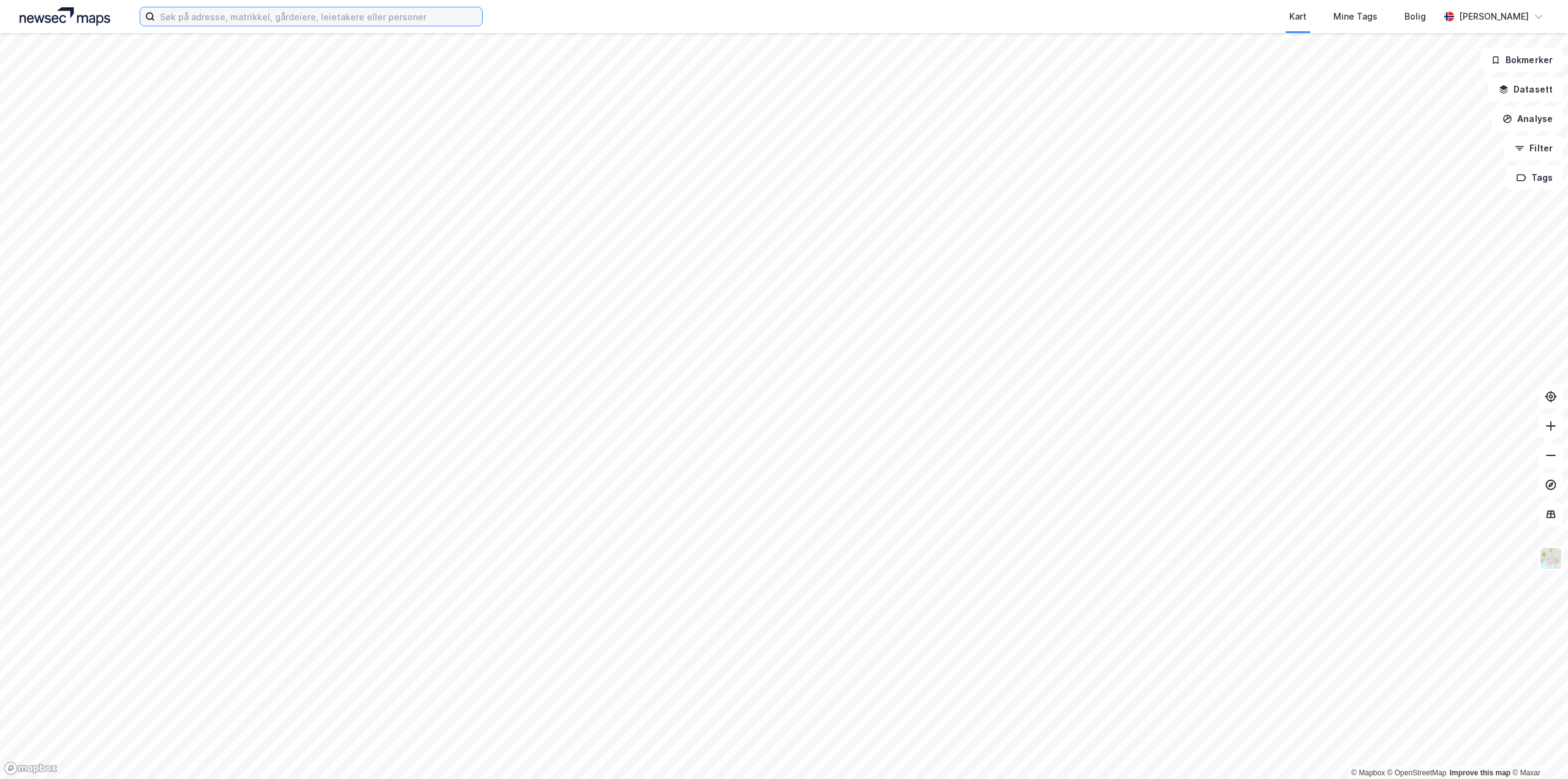
click at [205, 17] on input at bounding box center [318, 16] width 327 height 19
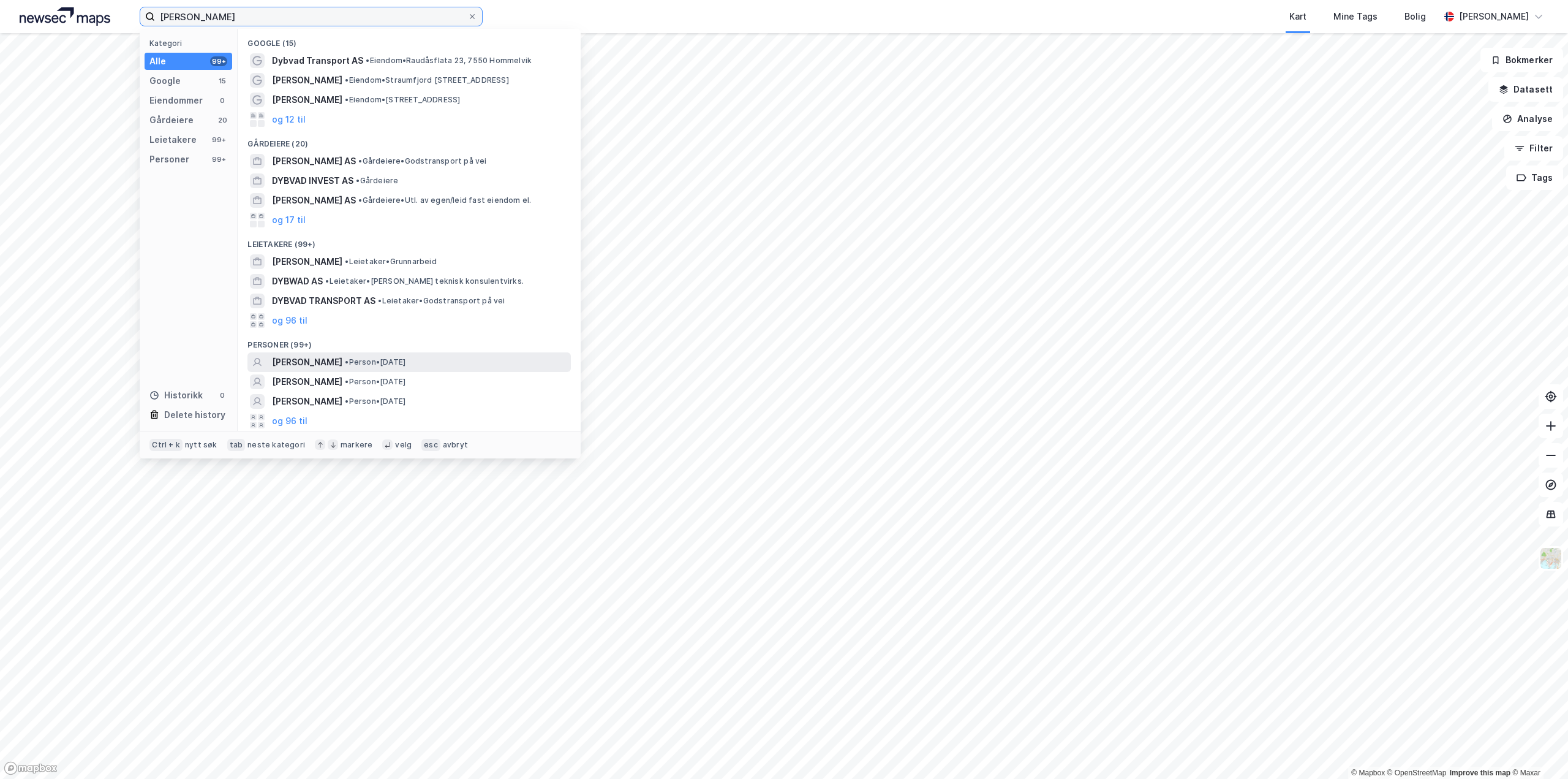
type input "[PERSON_NAME]"
click at [405, 362] on span "• Person • [DATE]" at bounding box center [375, 362] width 61 height 10
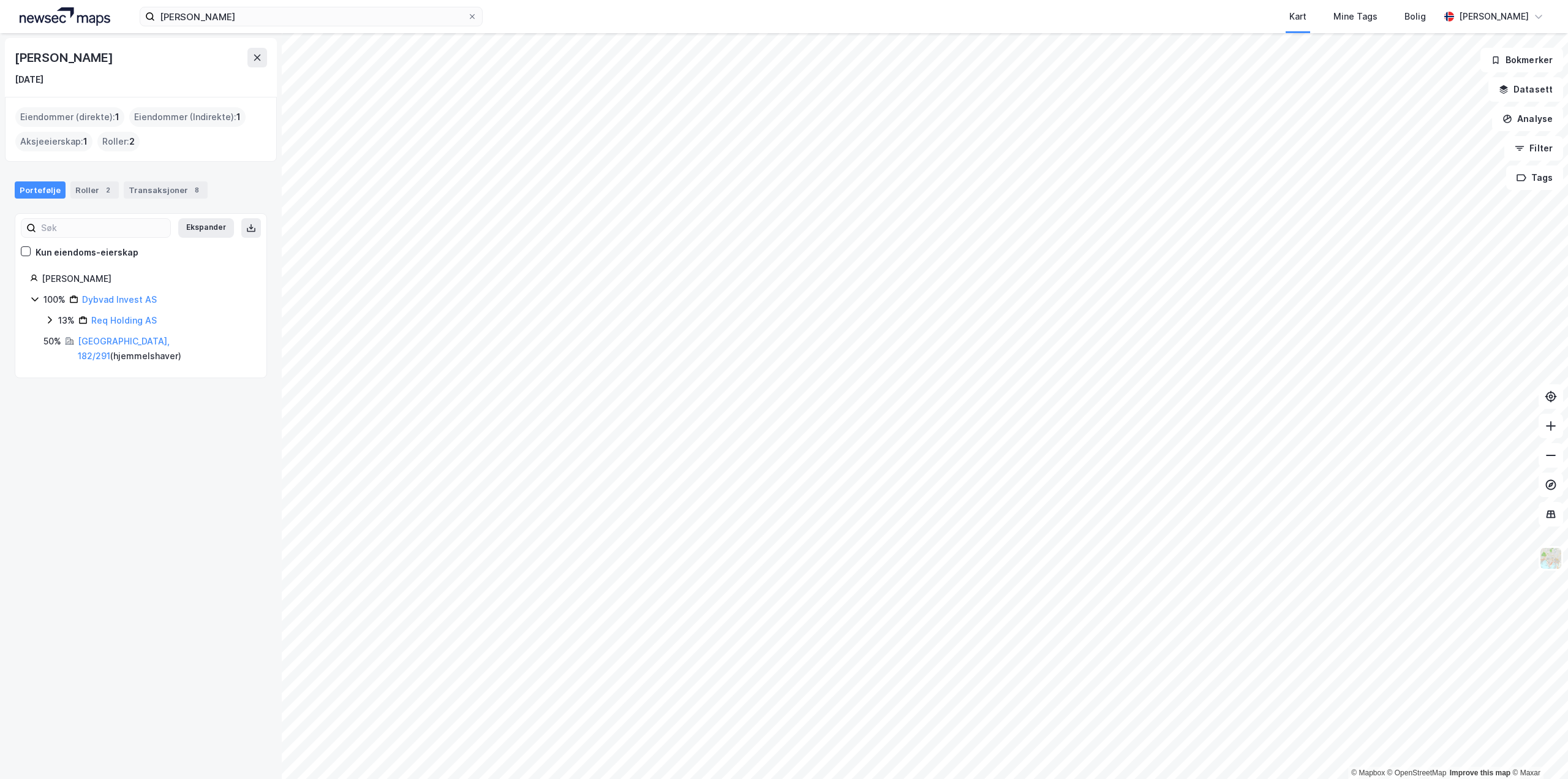
click at [69, 107] on div "Eiendommer (direkte) : 1" at bounding box center [70, 117] width 109 height 20
click at [71, 115] on div "Eiendommer (direkte) : 1" at bounding box center [70, 117] width 109 height 20
click at [178, 198] on div "Transaksjoner 8" at bounding box center [166, 189] width 84 height 17
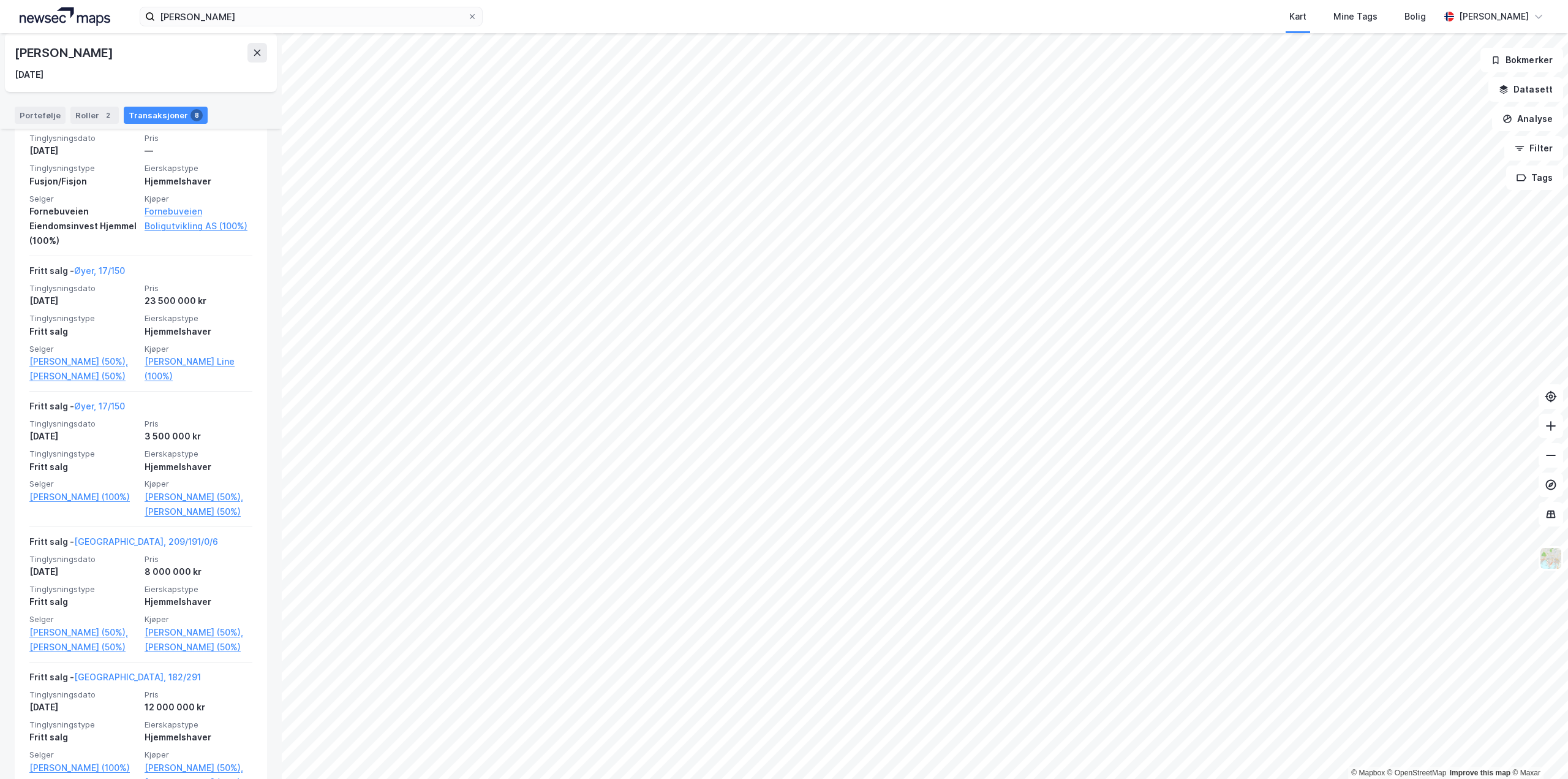
scroll to position [297, 0]
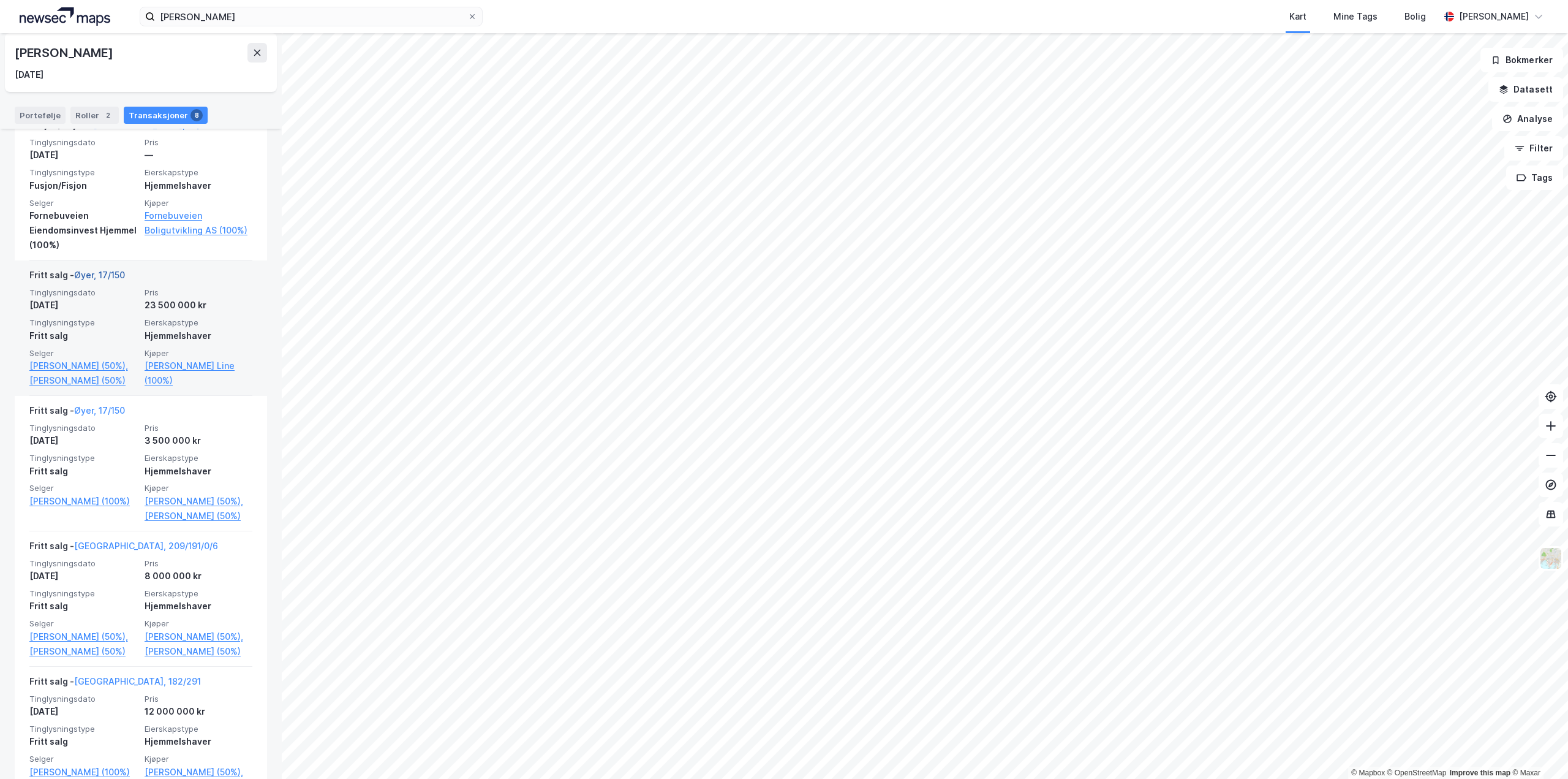
click at [94, 274] on link "Øyer, 17/150" at bounding box center [99, 275] width 51 height 11
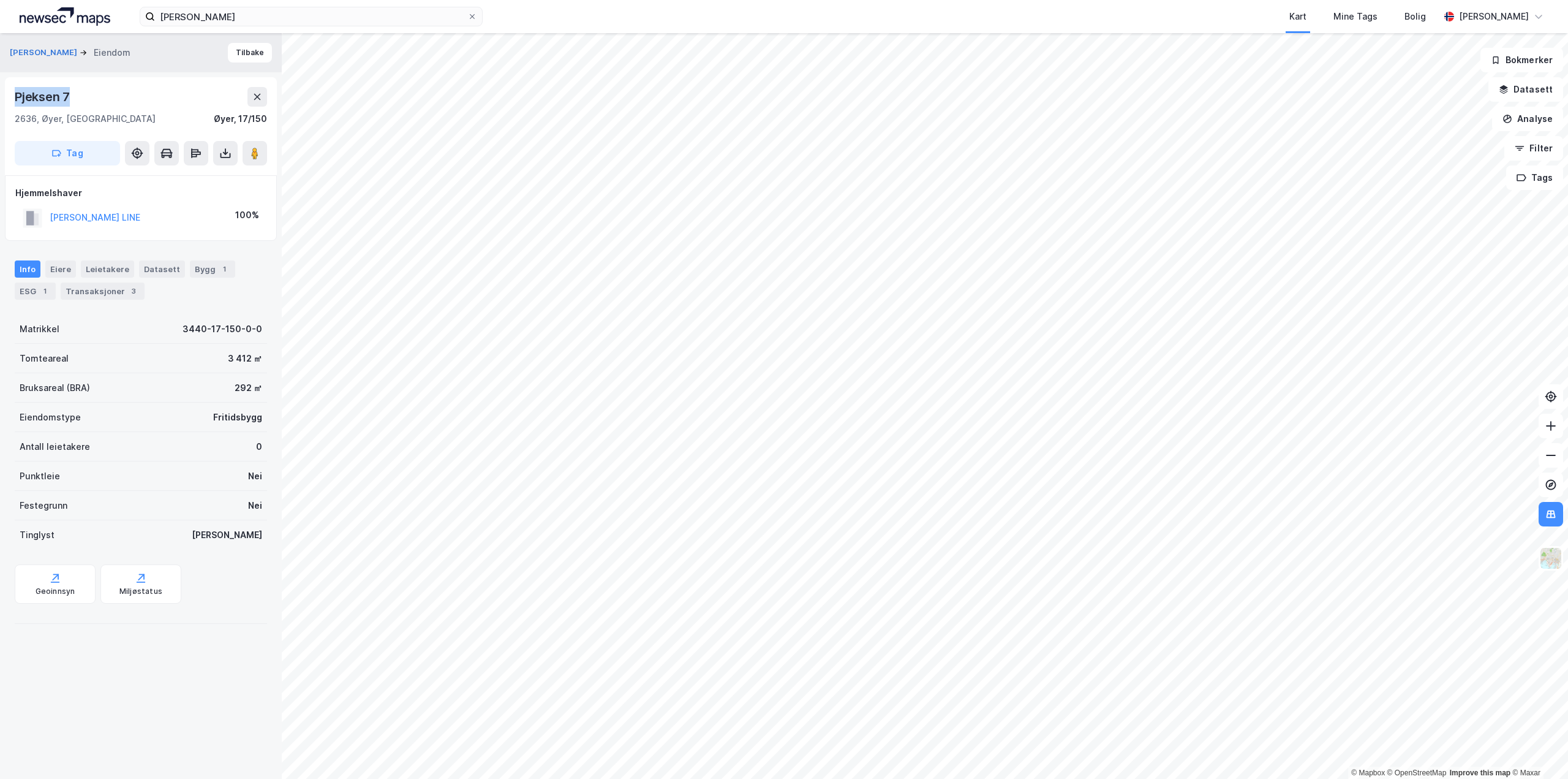
drag, startPoint x: 88, startPoint y: 103, endPoint x: 7, endPoint y: 95, distance: 81.4
click at [7, 95] on div "Pjeksen 7 2636, Øyer, Innlandet Øyer, 17/150 Tag" at bounding box center [140, 126] width 271 height 98
copy div "Pjeksen 7"
click at [713, 459] on div "© Mapbox © OpenStreetMap Improve this map © Maxar [PERSON_NAME] Eiendom Tilbake…" at bounding box center [784, 406] width 1568 height 746
click at [256, 155] on image at bounding box center [254, 154] width 7 height 13
